Goal: Find specific page/section: Find specific page/section

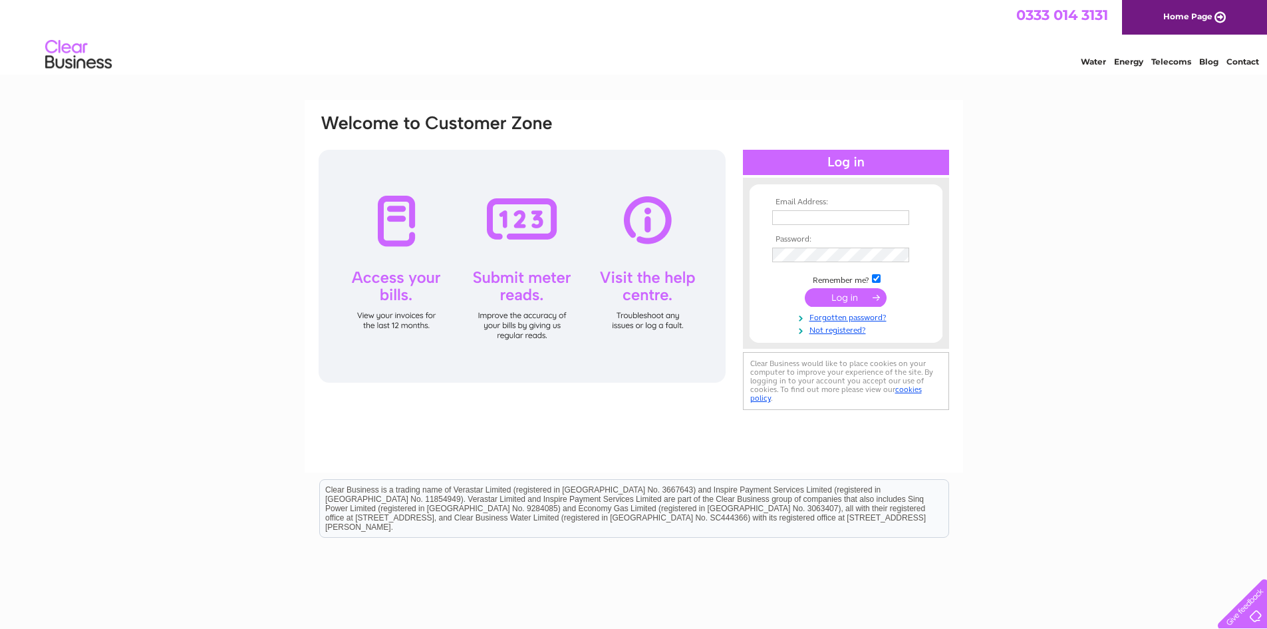
type input "[PERSON_NAME][EMAIL_ADDRESS][DOMAIN_NAME]"
click at [833, 289] on input "submit" at bounding box center [846, 297] width 82 height 19
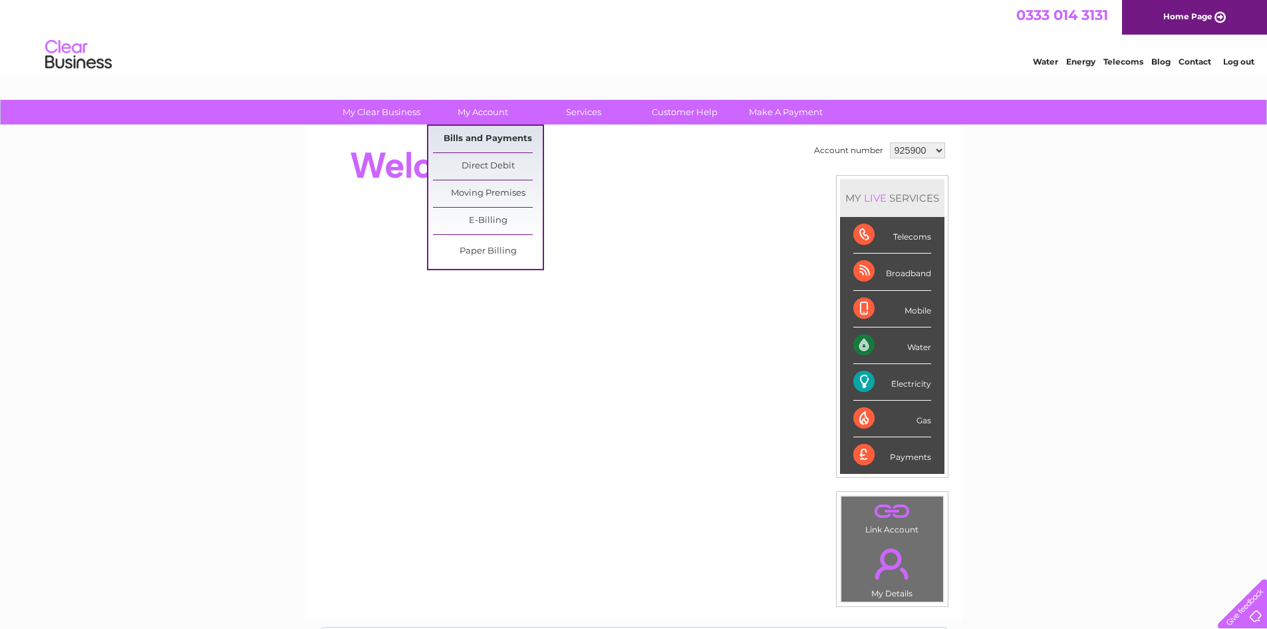
click at [488, 142] on link "Bills and Payments" at bounding box center [488, 139] width 110 height 27
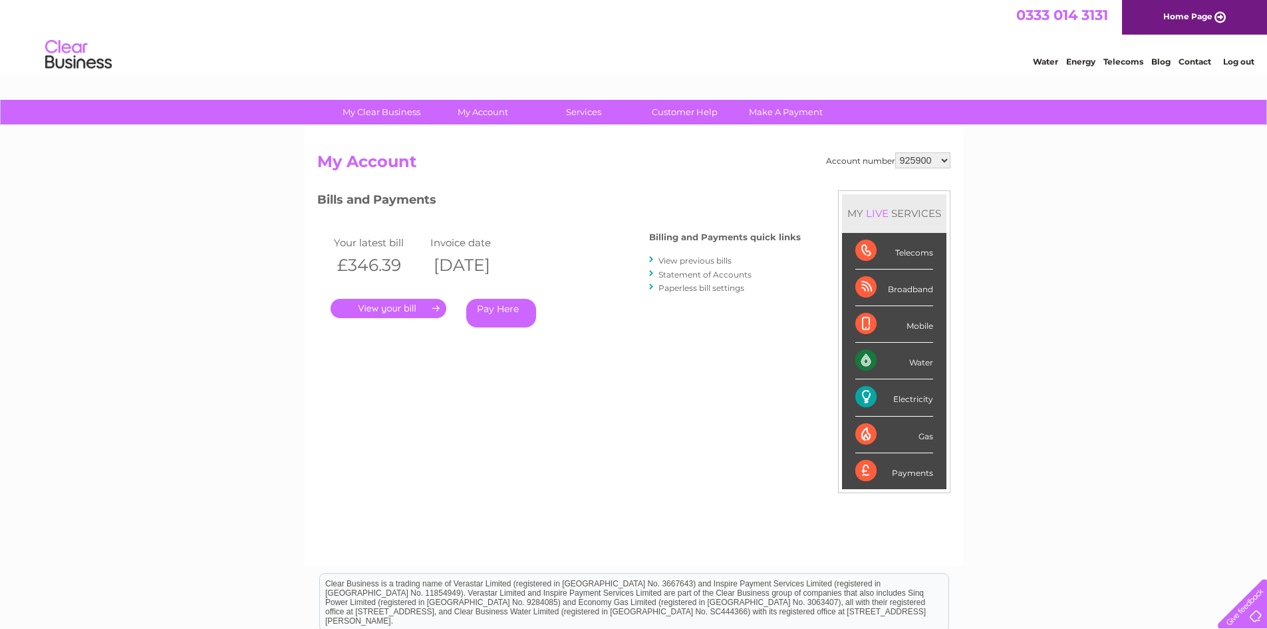
click at [396, 303] on link "." at bounding box center [389, 308] width 116 height 19
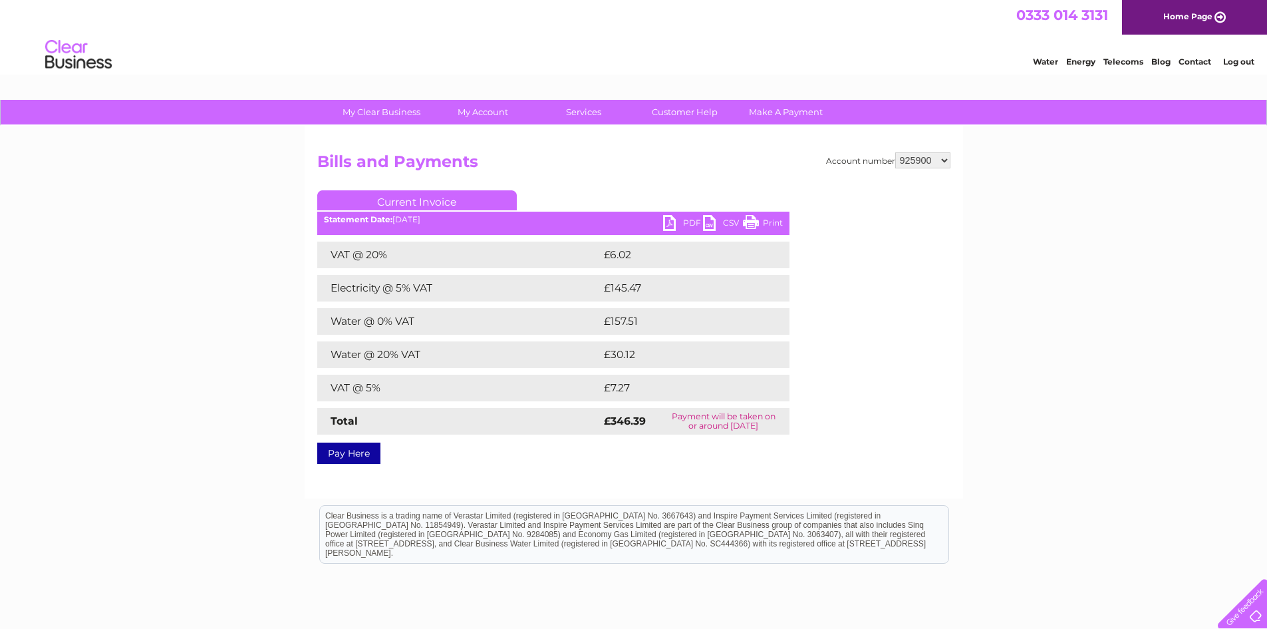
click at [683, 222] on link "PDF" at bounding box center [683, 224] width 40 height 19
click at [64, 55] on img at bounding box center [79, 55] width 68 height 41
